Goal: Transaction & Acquisition: Purchase product/service

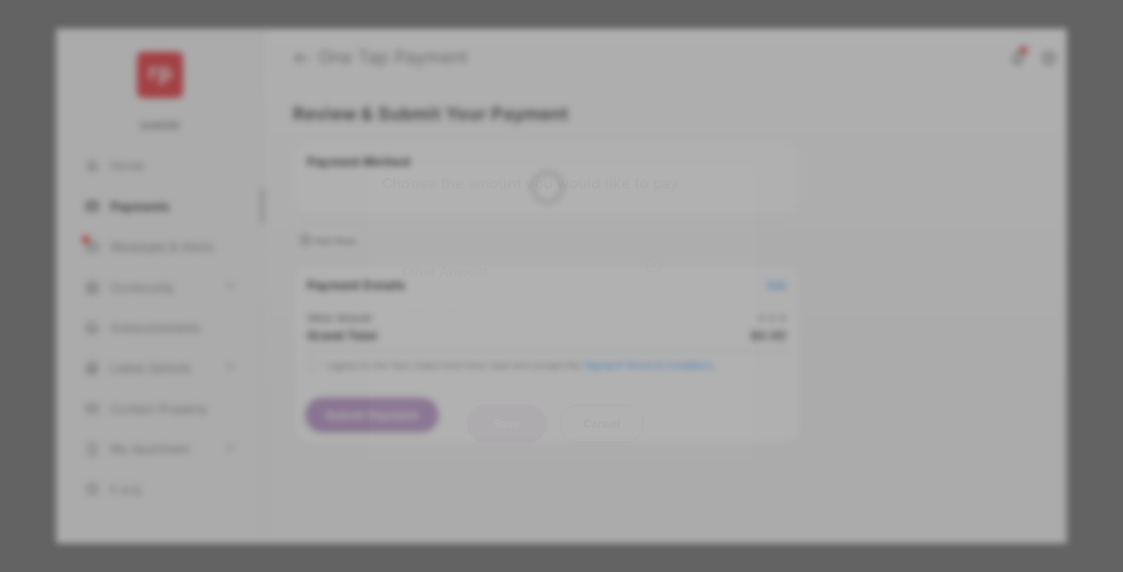
click at [532, 258] on div "Other Amount" at bounding box center [532, 271] width 260 height 27
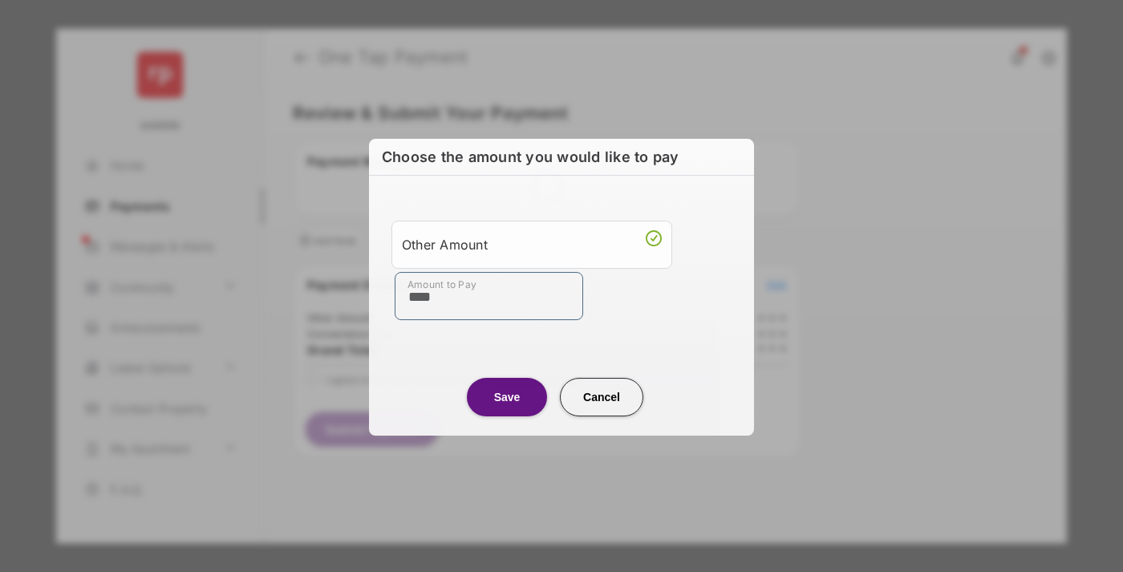
type input "****"
click at [507, 396] on button "Save" at bounding box center [507, 397] width 80 height 39
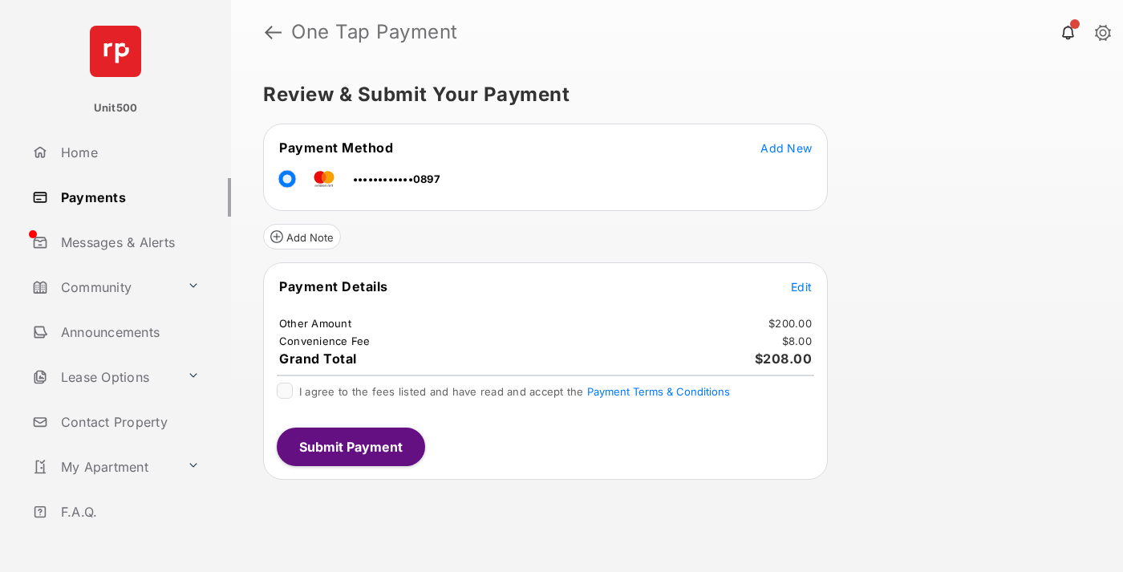
click at [802, 286] on span "Edit" at bounding box center [801, 287] width 21 height 14
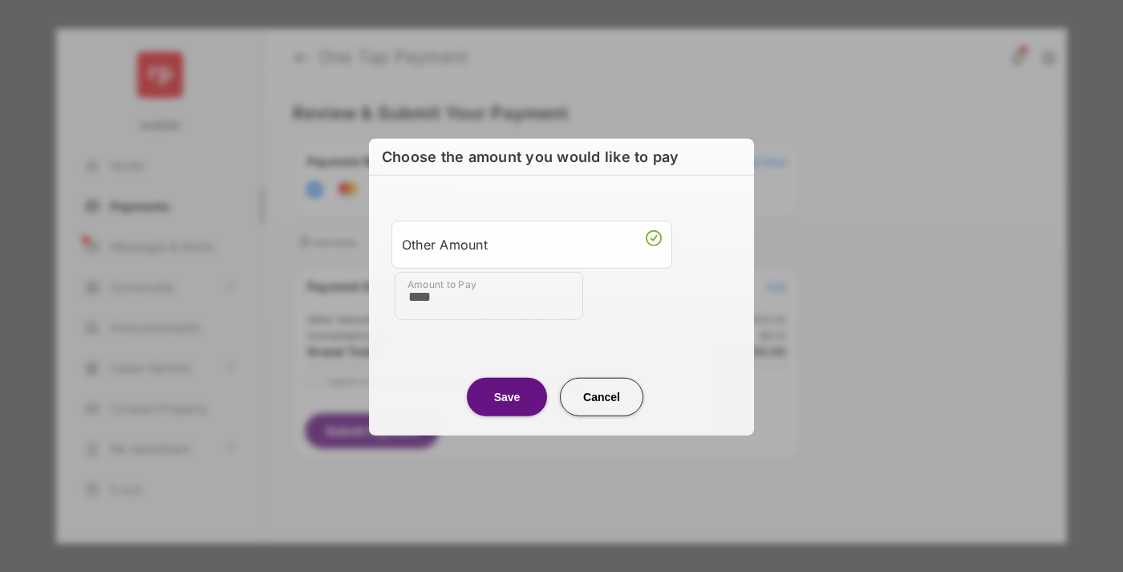
click at [507, 396] on button "Save" at bounding box center [507, 396] width 80 height 39
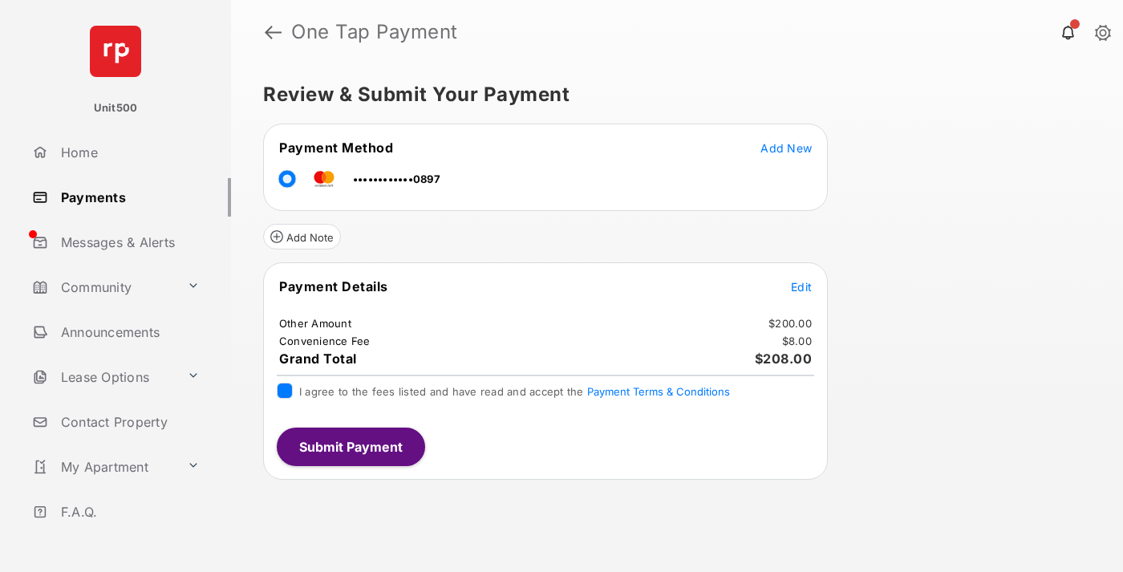
click at [350, 446] on button "Submit Payment" at bounding box center [351, 447] width 148 height 39
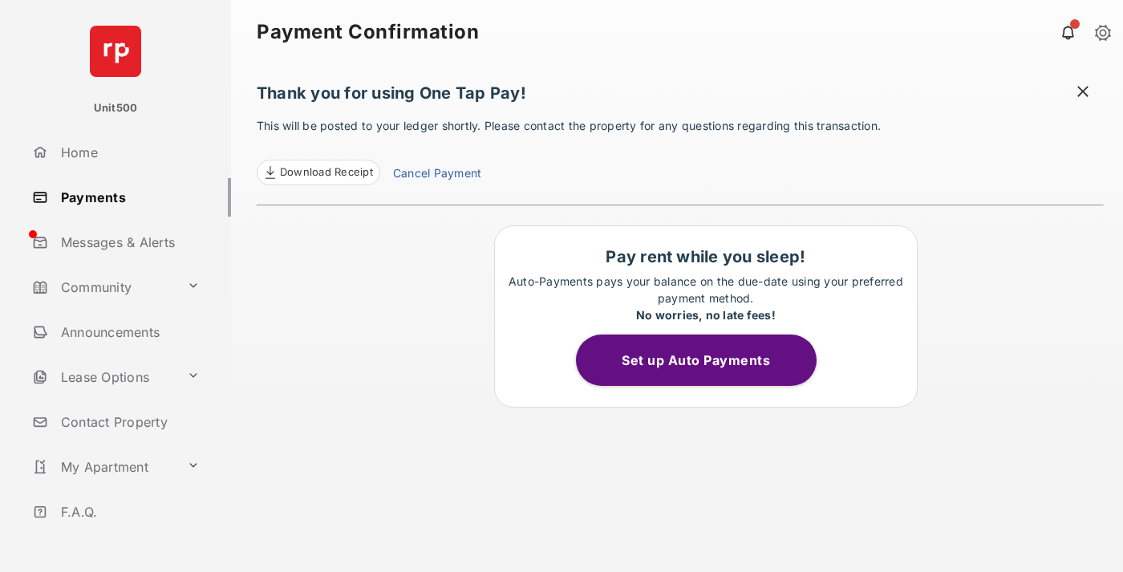
click at [1083, 93] on span at bounding box center [1083, 93] width 16 height 20
